Goal: Obtain resource: Obtain resource

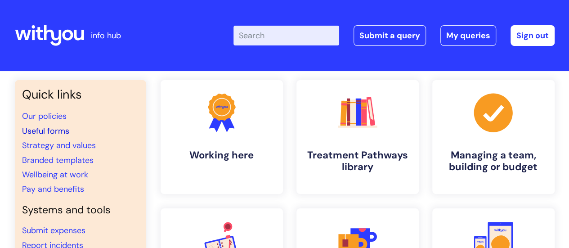
click at [49, 132] on link "Useful forms" at bounding box center [45, 131] width 47 height 11
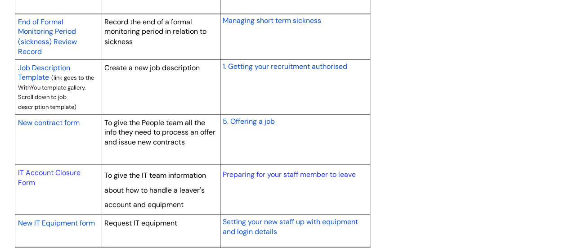
scroll to position [855, 0]
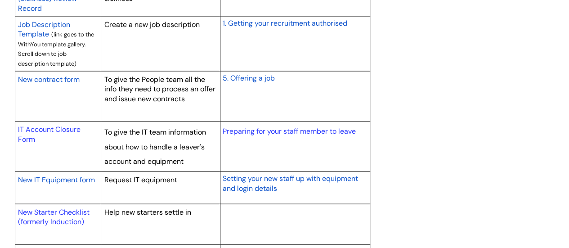
click at [71, 79] on span "New contract form" at bounding box center [49, 79] width 62 height 9
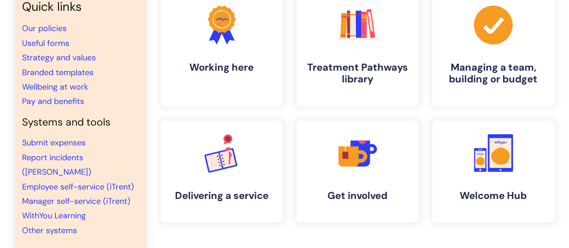
scroll to position [90, 0]
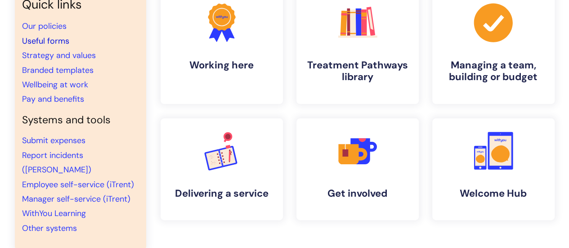
click at [49, 39] on link "Useful forms" at bounding box center [45, 41] width 47 height 11
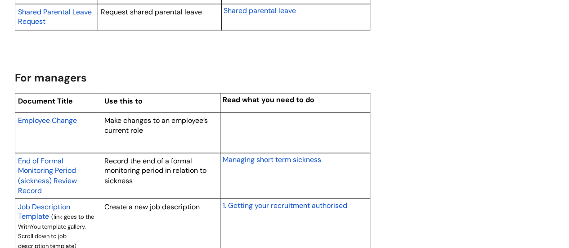
scroll to position [675, 0]
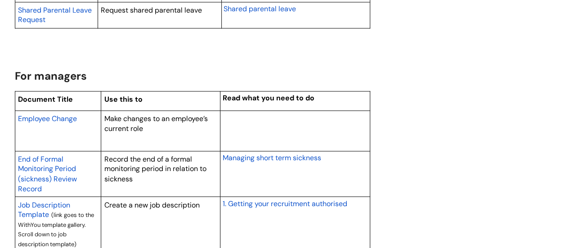
click at [72, 114] on span "Employee Change" at bounding box center [47, 118] width 59 height 9
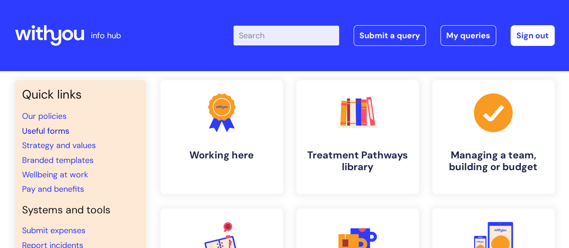
click at [54, 127] on link "Useful forms" at bounding box center [45, 131] width 47 height 11
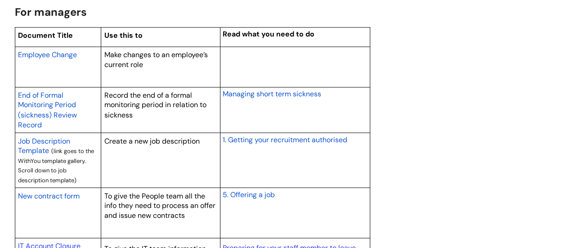
scroll to position [720, 0]
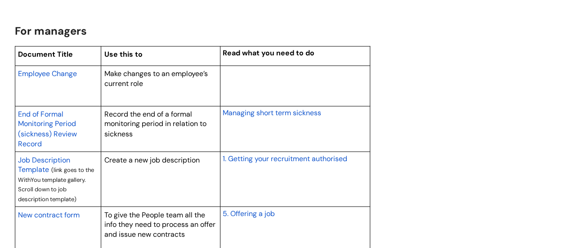
click at [60, 73] on span "Employee Change" at bounding box center [47, 73] width 59 height 9
